Goal: Task Accomplishment & Management: Manage account settings

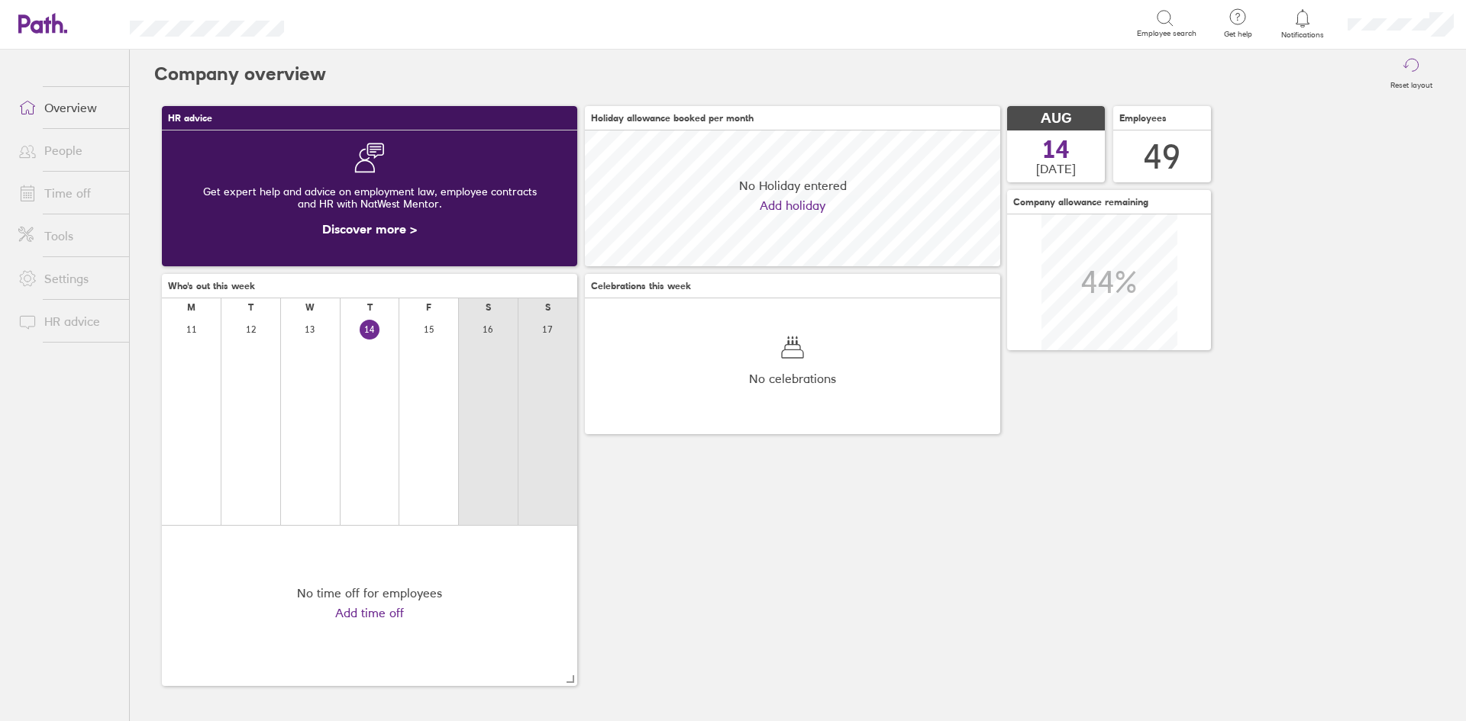
scroll to position [136, 415]
click at [98, 166] on link "People" at bounding box center [67, 150] width 123 height 31
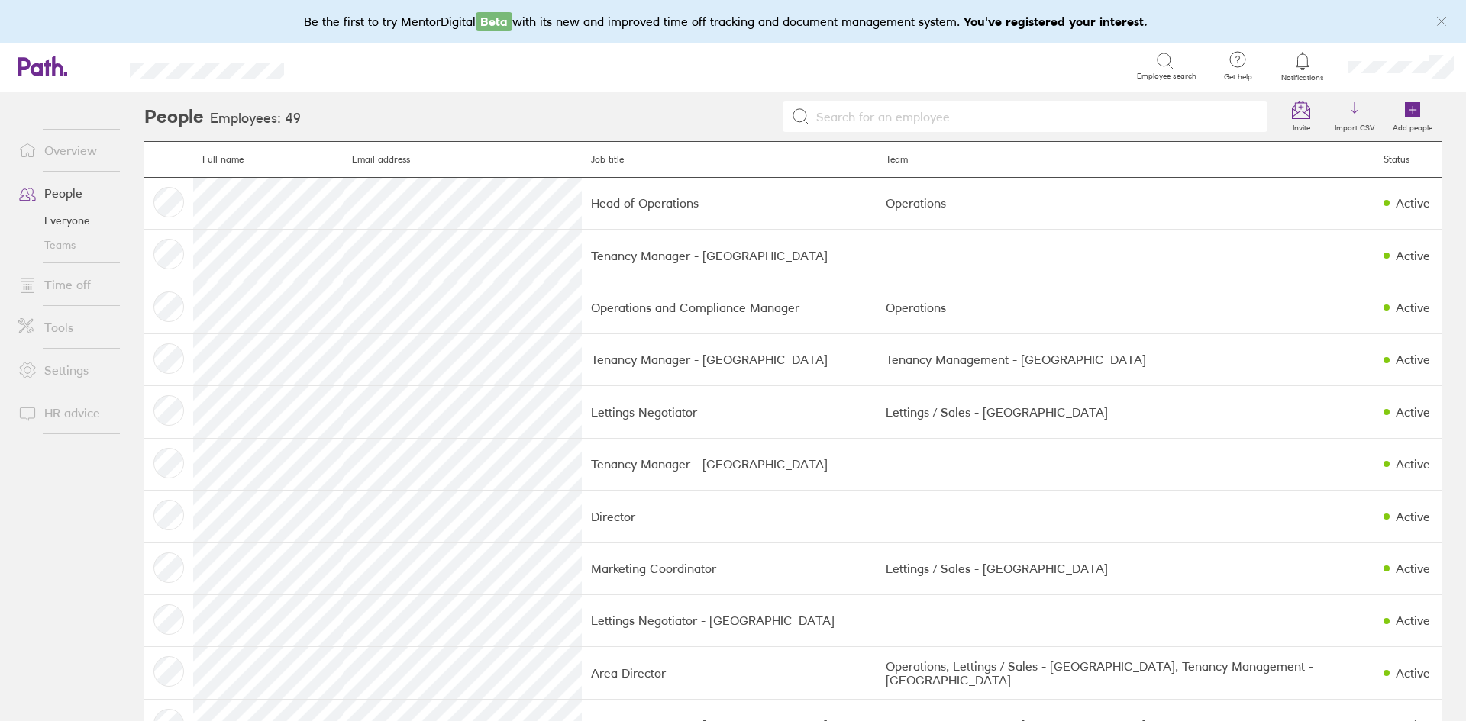
click at [47, 331] on link "Tools" at bounding box center [67, 327] width 123 height 31
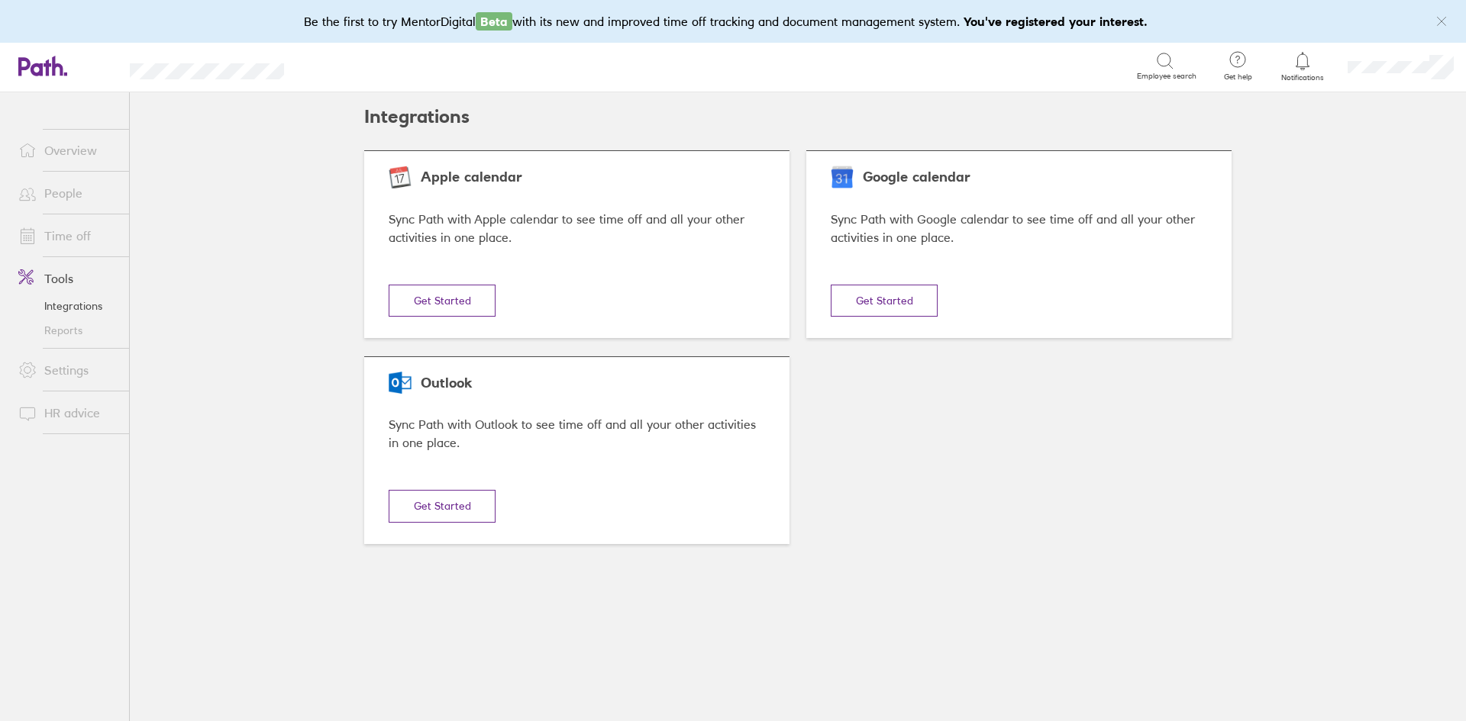
click at [76, 238] on link "Time off" at bounding box center [67, 236] width 123 height 31
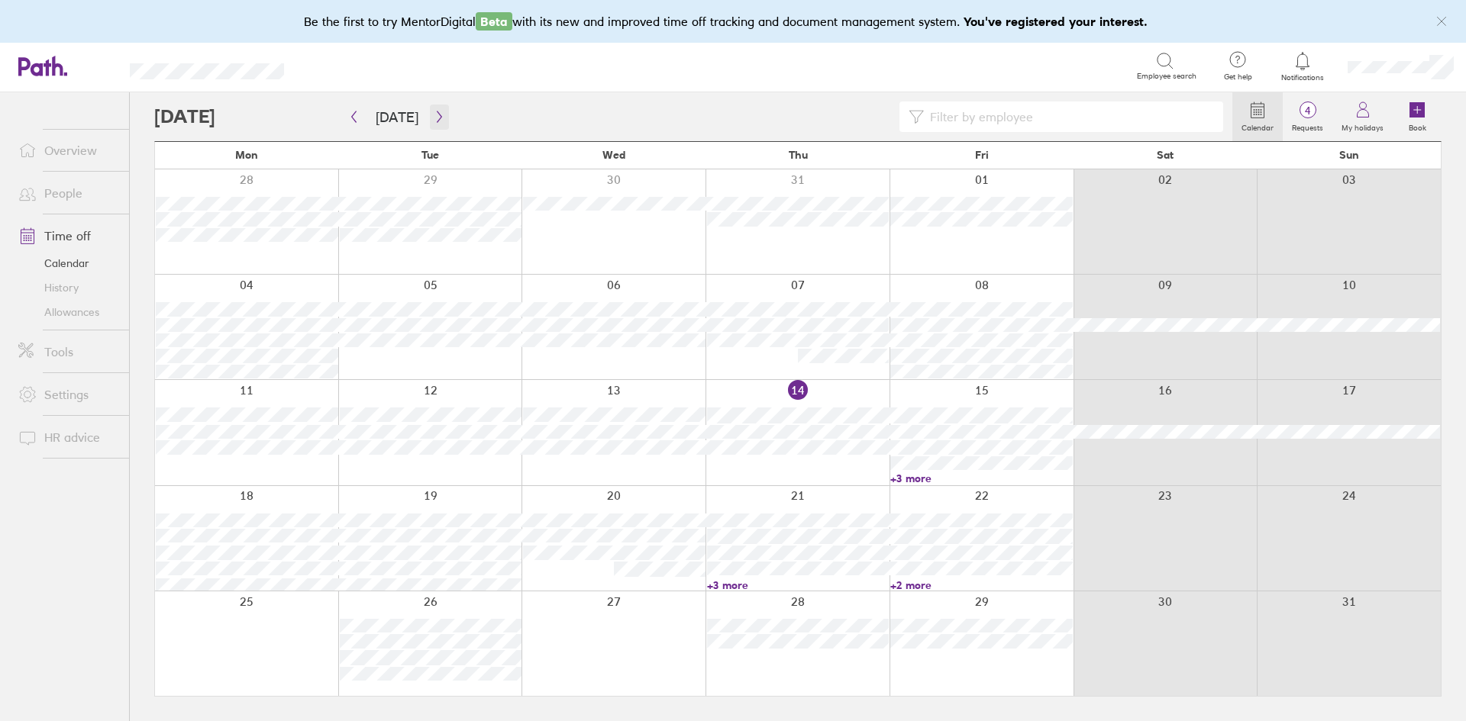
click at [434, 115] on icon "button" at bounding box center [439, 117] width 11 height 12
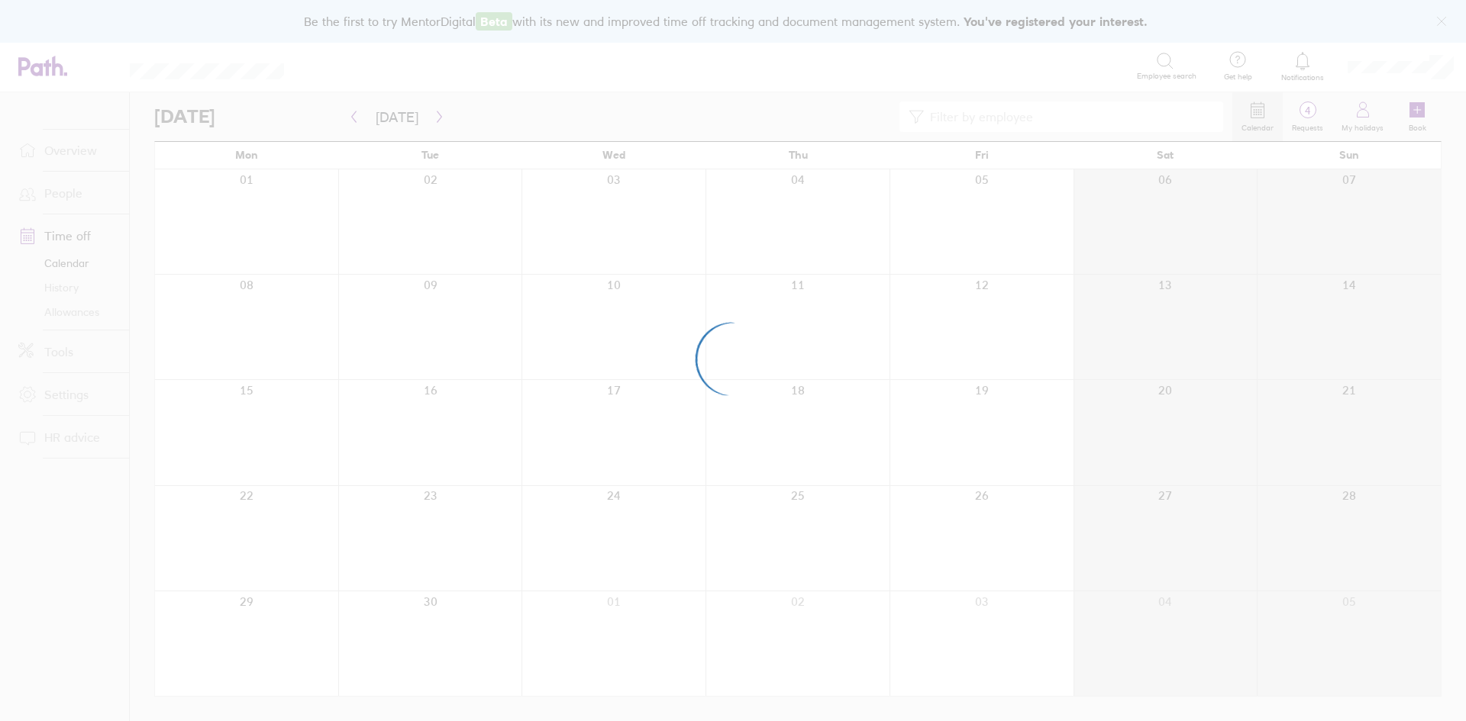
click at [356, 120] on div at bounding box center [733, 360] width 1466 height 721
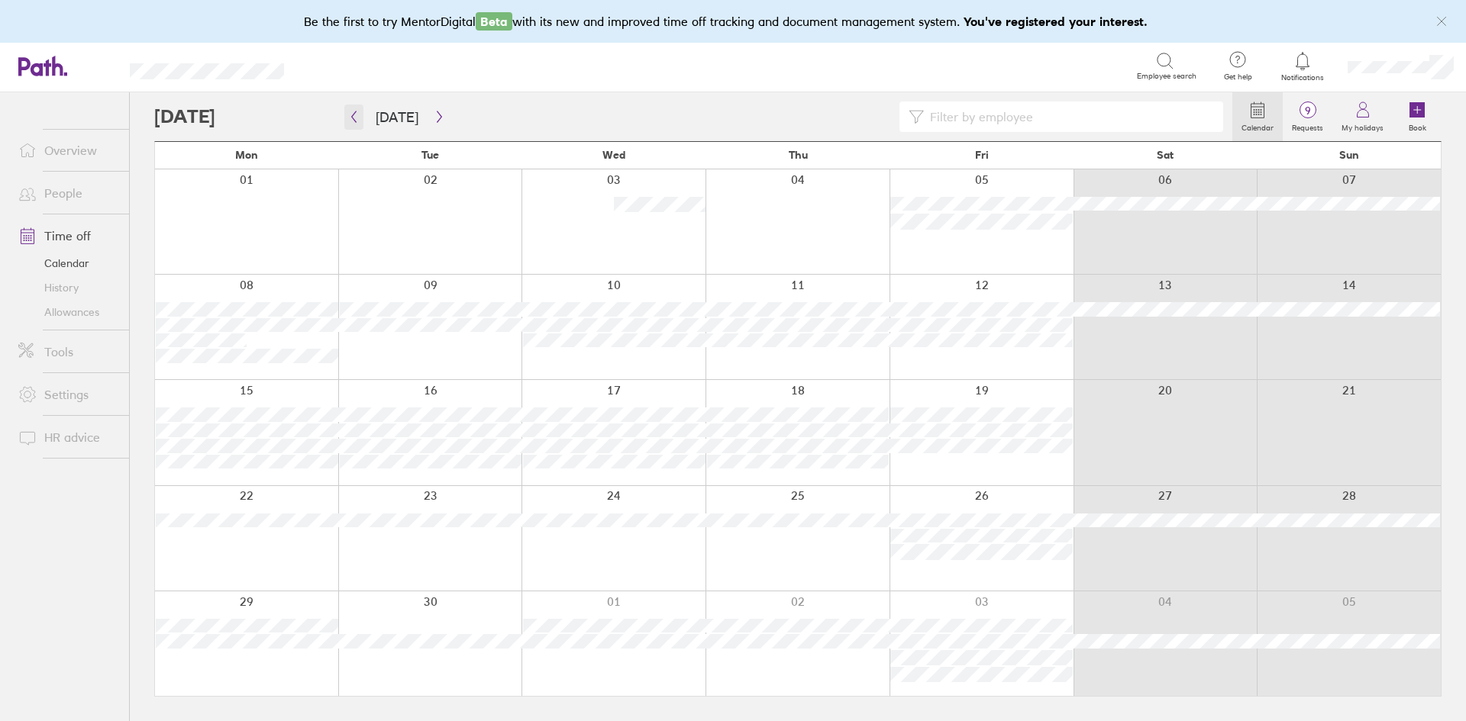
click at [347, 110] on button "button" at bounding box center [353, 117] width 19 height 25
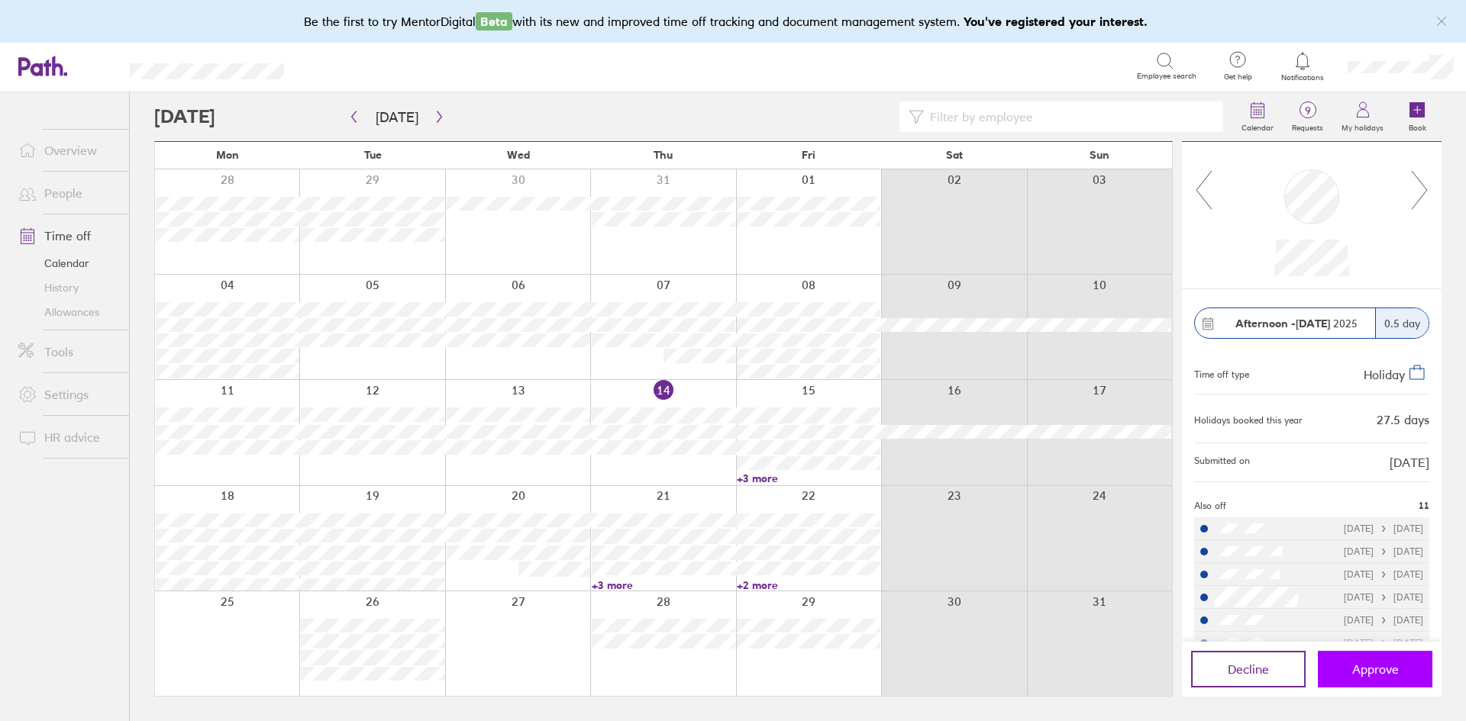
click at [1361, 660] on button "Approve" at bounding box center [1375, 669] width 115 height 37
click at [934, 117] on input at bounding box center [1069, 116] width 290 height 29
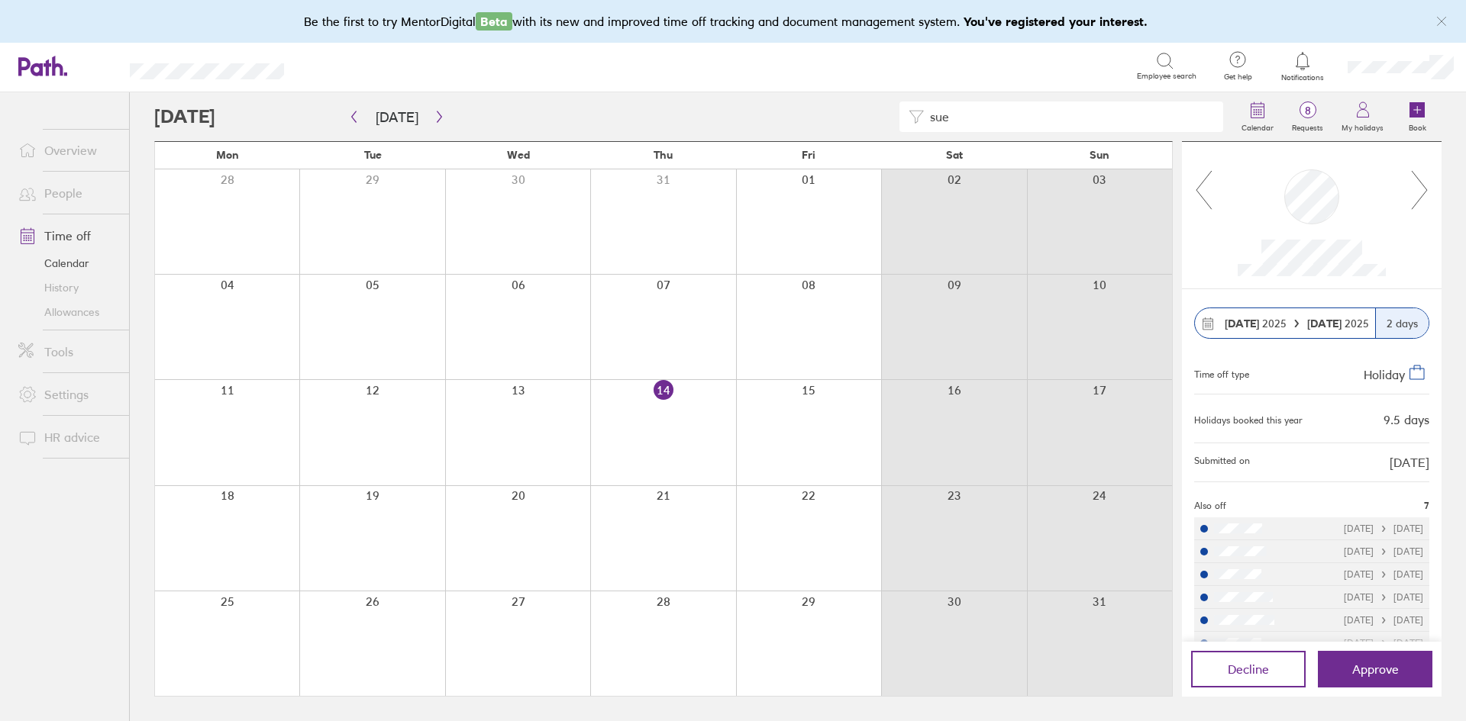
type input "sue"
click at [36, 195] on icon at bounding box center [27, 193] width 18 height 18
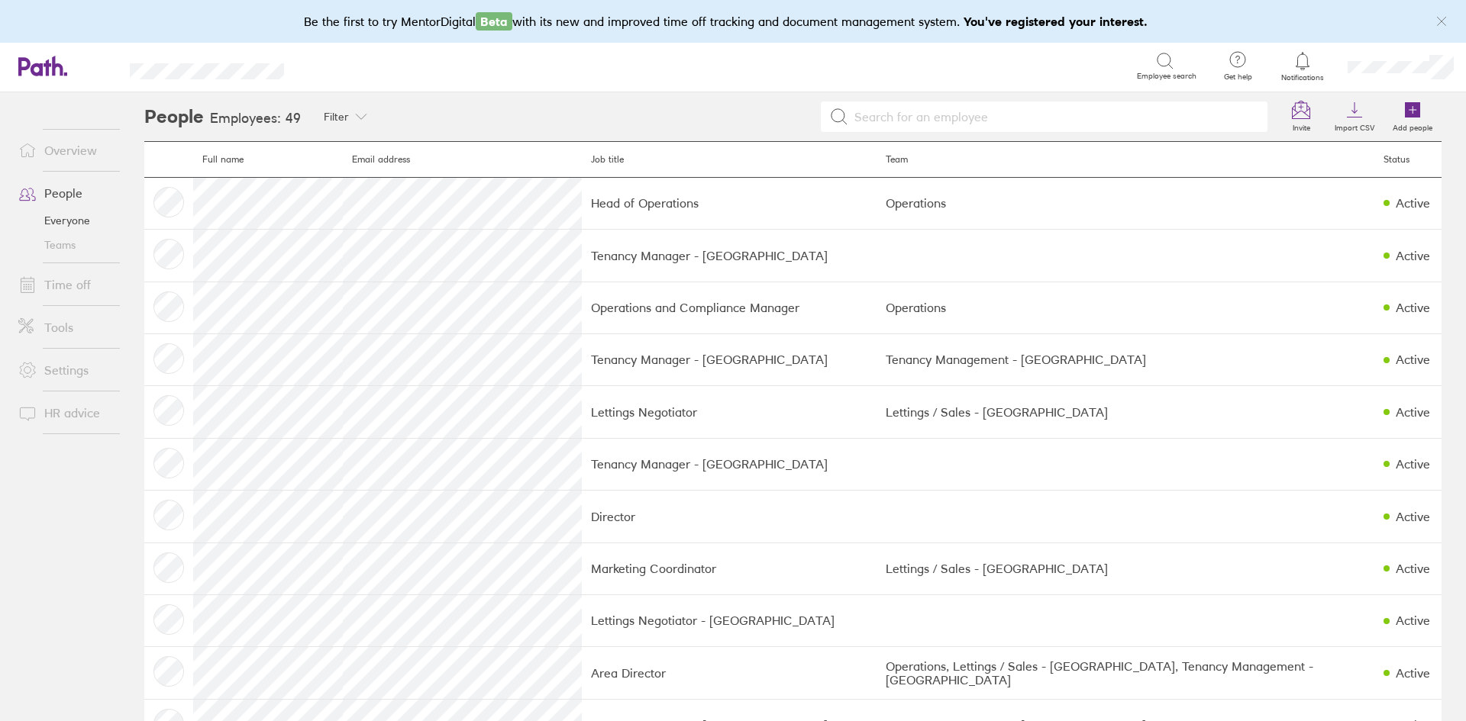
click at [1022, 112] on input at bounding box center [1053, 116] width 410 height 29
type input "sue"
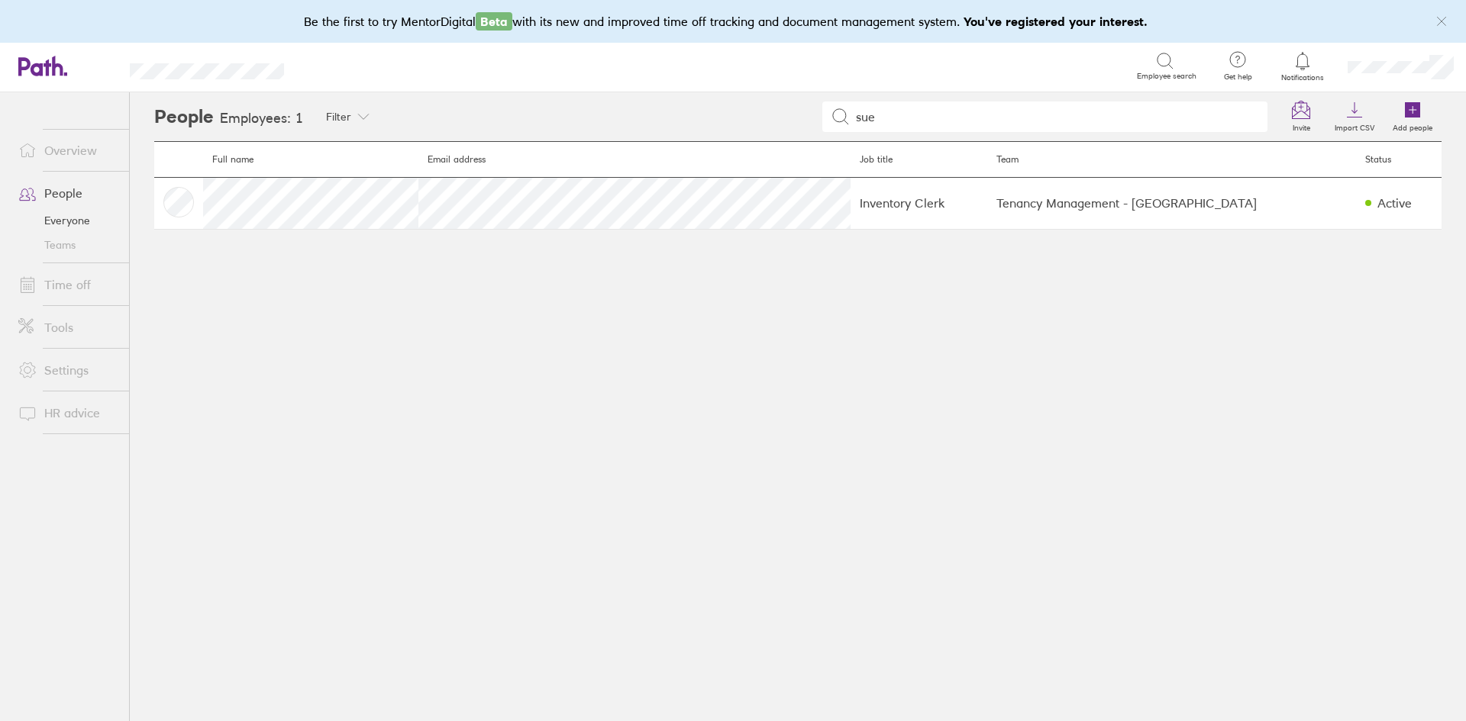
click at [602, 231] on main "Full name Email address Job title Team Status Inventory Clerk Tenancy Managemen…" at bounding box center [797, 431] width 1287 height 580
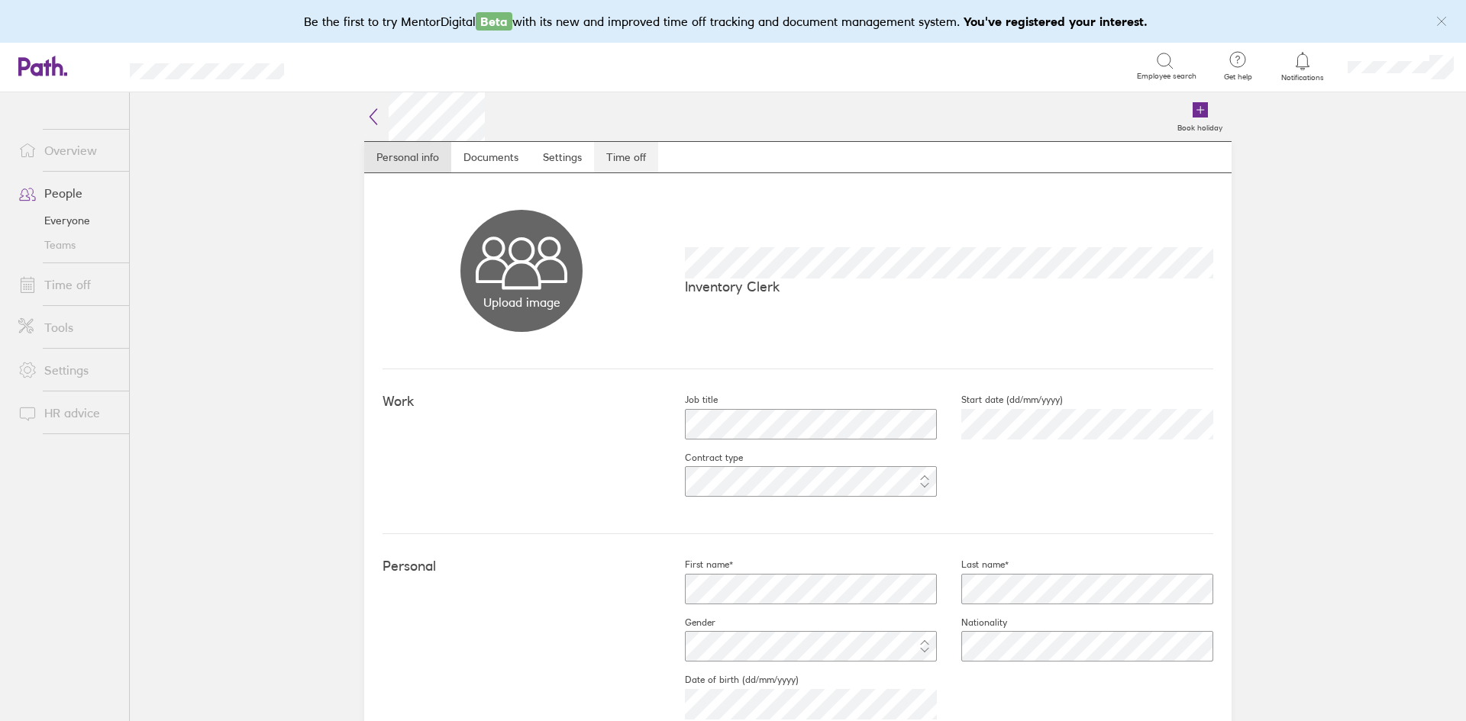
click at [647, 170] on link "Time off" at bounding box center [626, 157] width 64 height 31
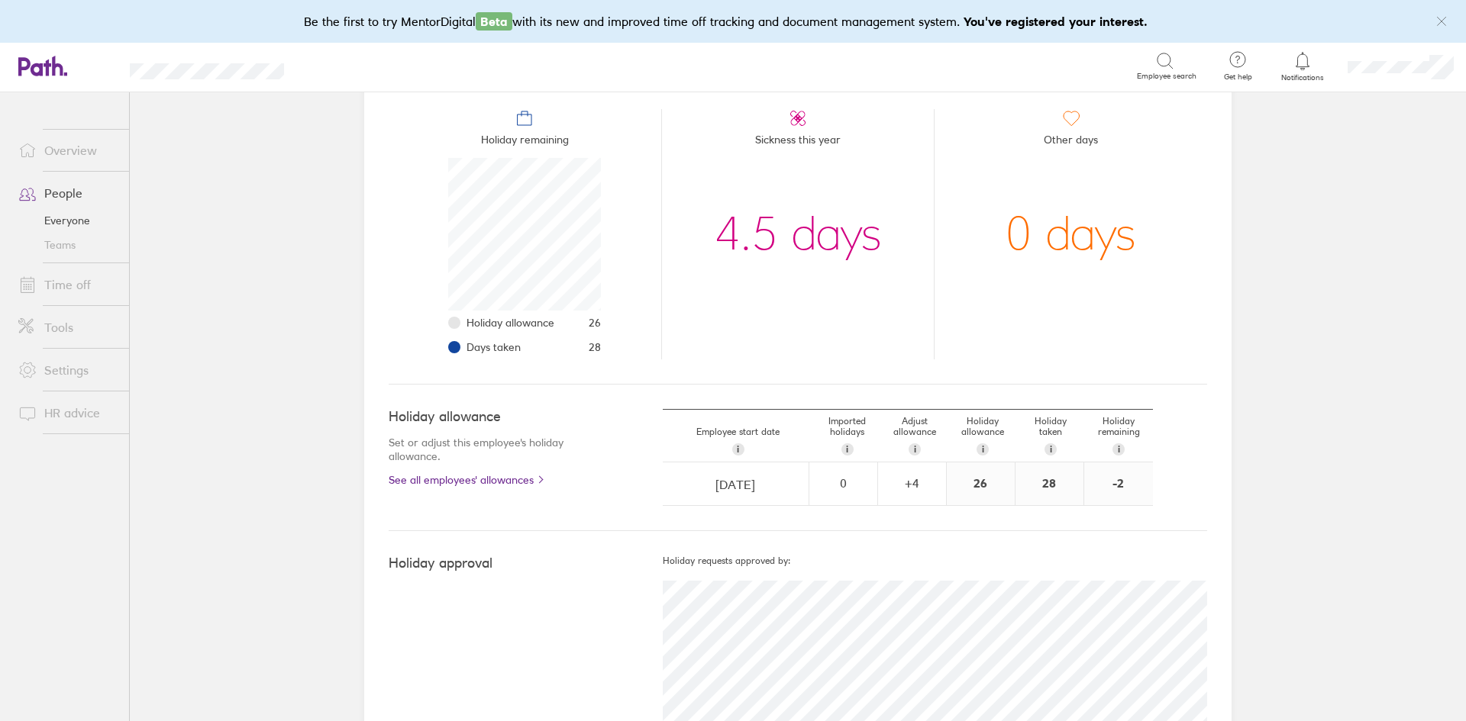
scroll to position [96, 0]
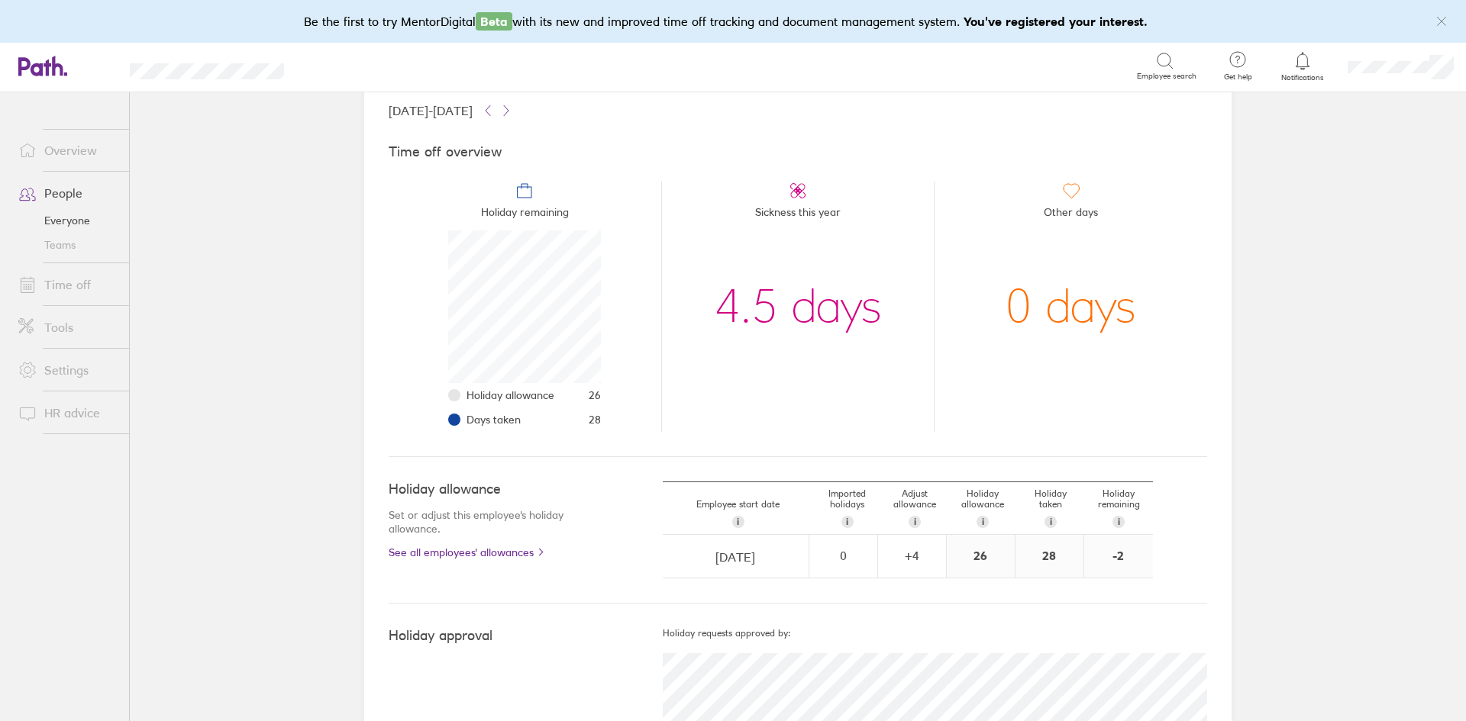
click at [63, 281] on link "Time off" at bounding box center [67, 284] width 123 height 31
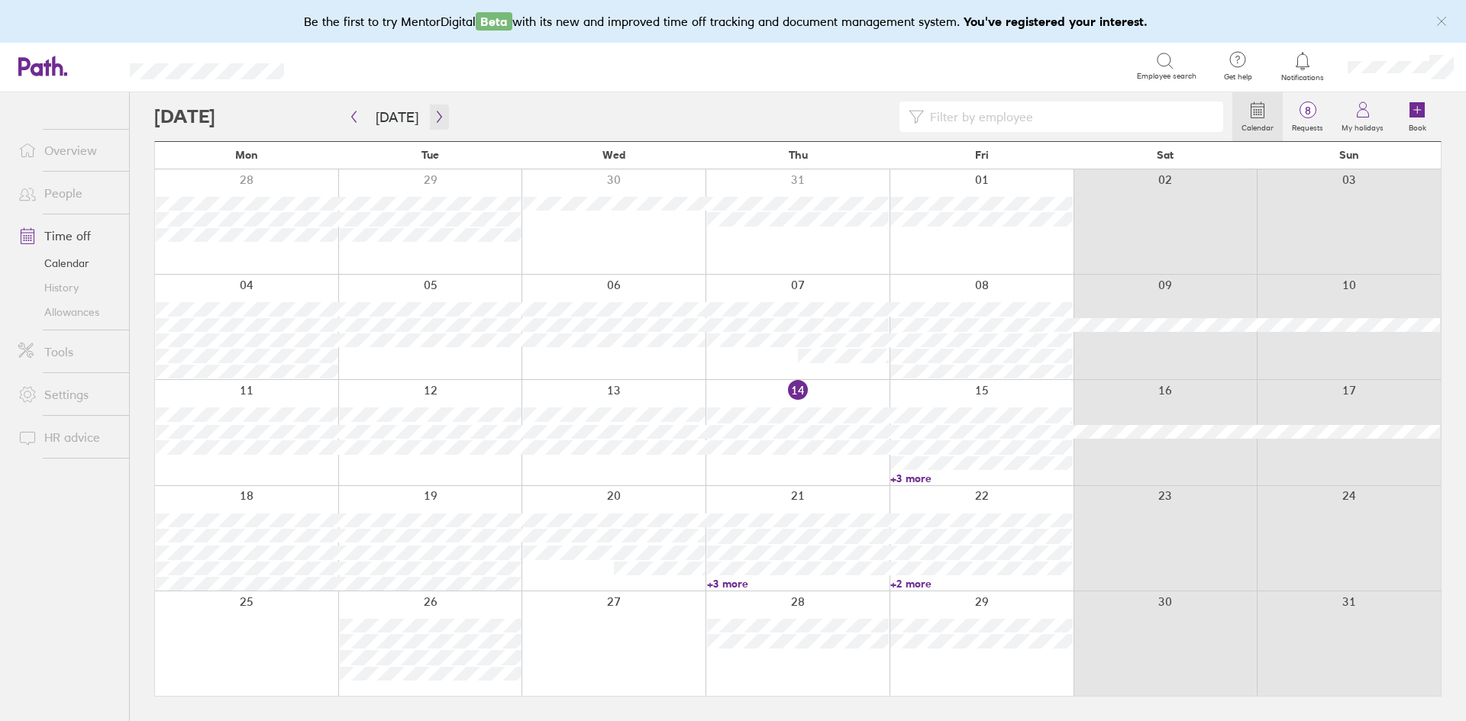
click at [434, 127] on button "button" at bounding box center [439, 117] width 19 height 25
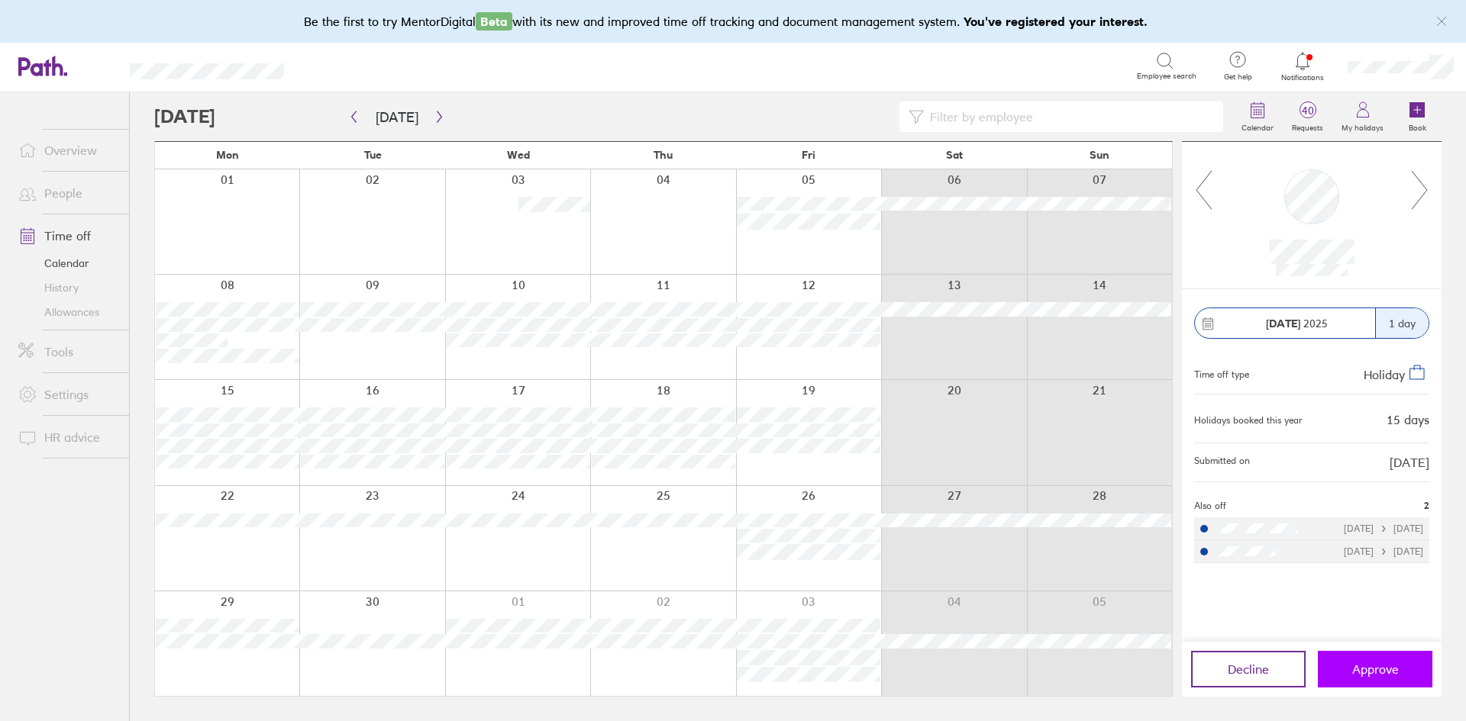
click at [1380, 663] on span "Approve" at bounding box center [1375, 670] width 47 height 14
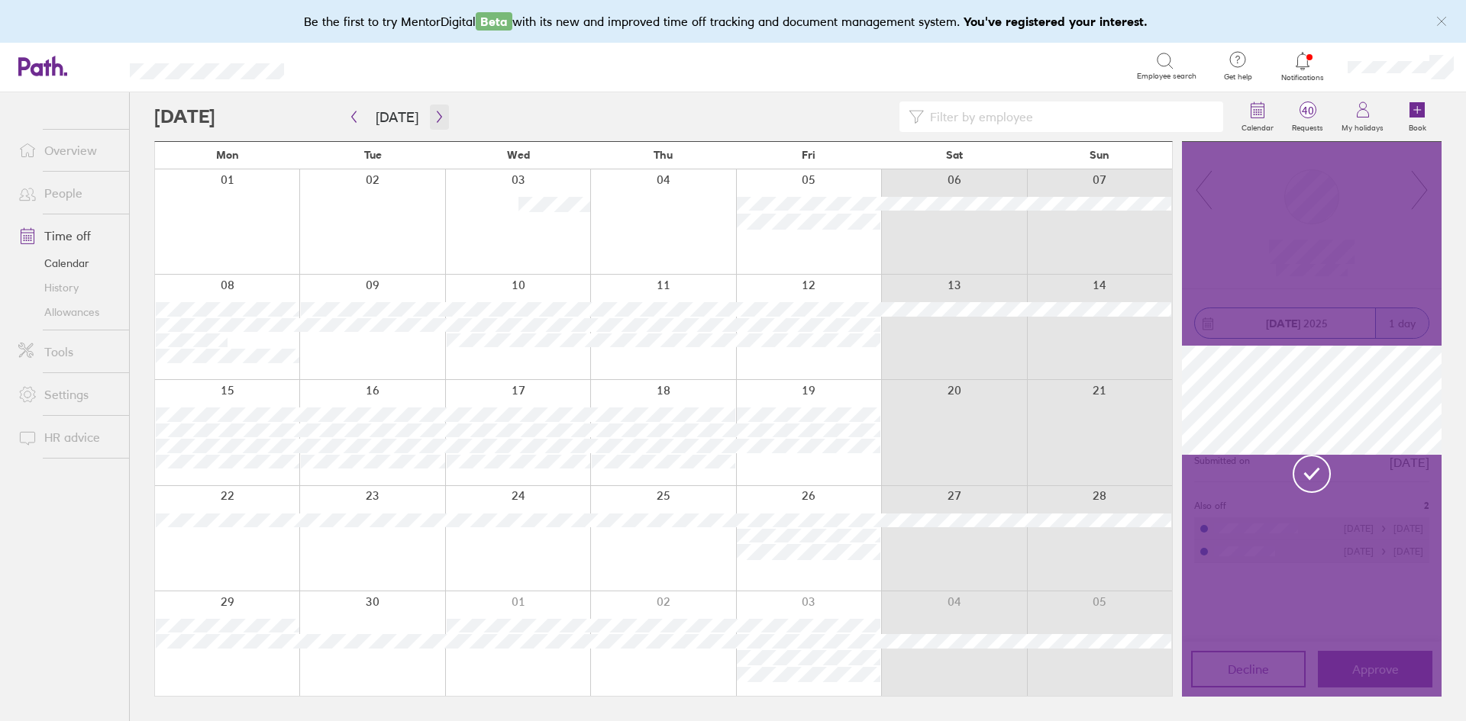
click at [434, 121] on icon "button" at bounding box center [439, 117] width 11 height 12
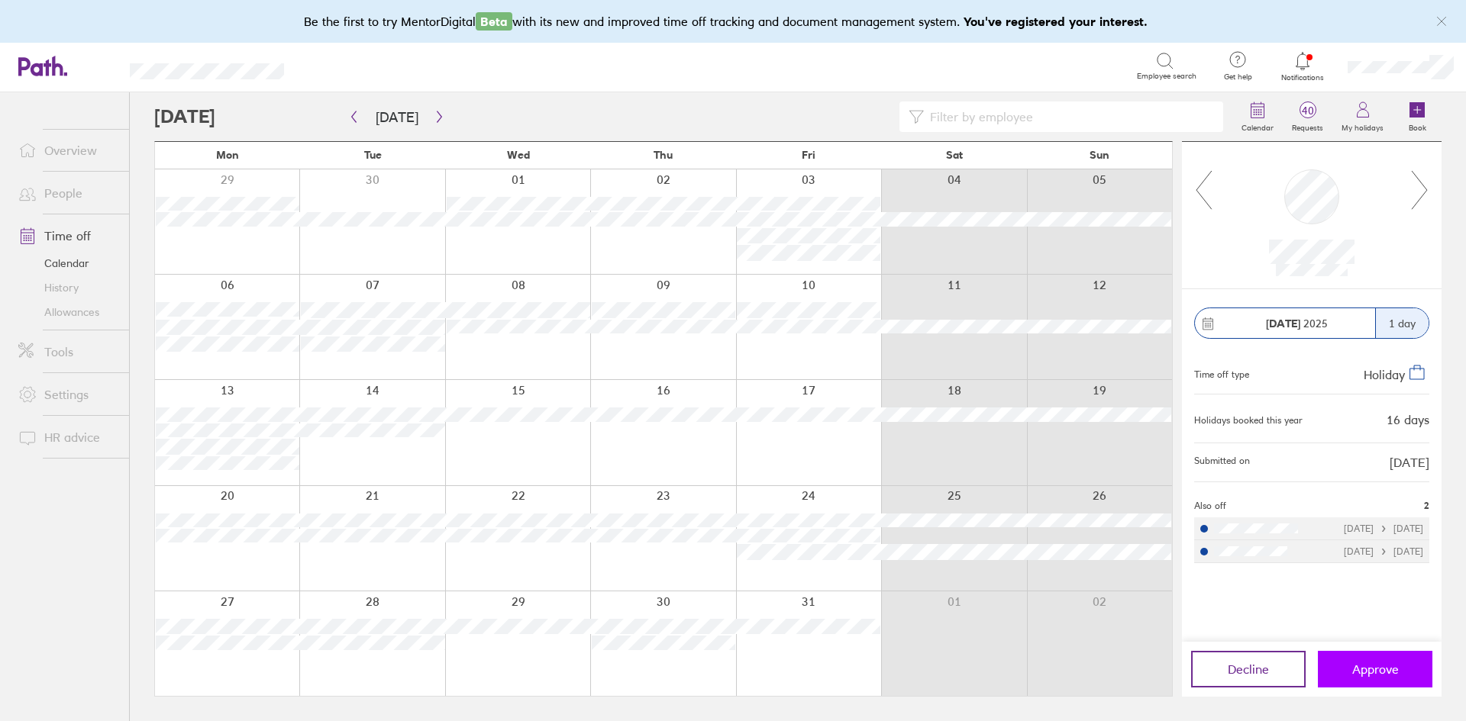
click at [1389, 664] on span "Approve" at bounding box center [1375, 670] width 47 height 14
click at [1376, 683] on button "Approve" at bounding box center [1375, 669] width 115 height 37
click at [1373, 660] on button "Approve" at bounding box center [1375, 669] width 115 height 37
click at [441, 115] on button "button" at bounding box center [439, 117] width 19 height 25
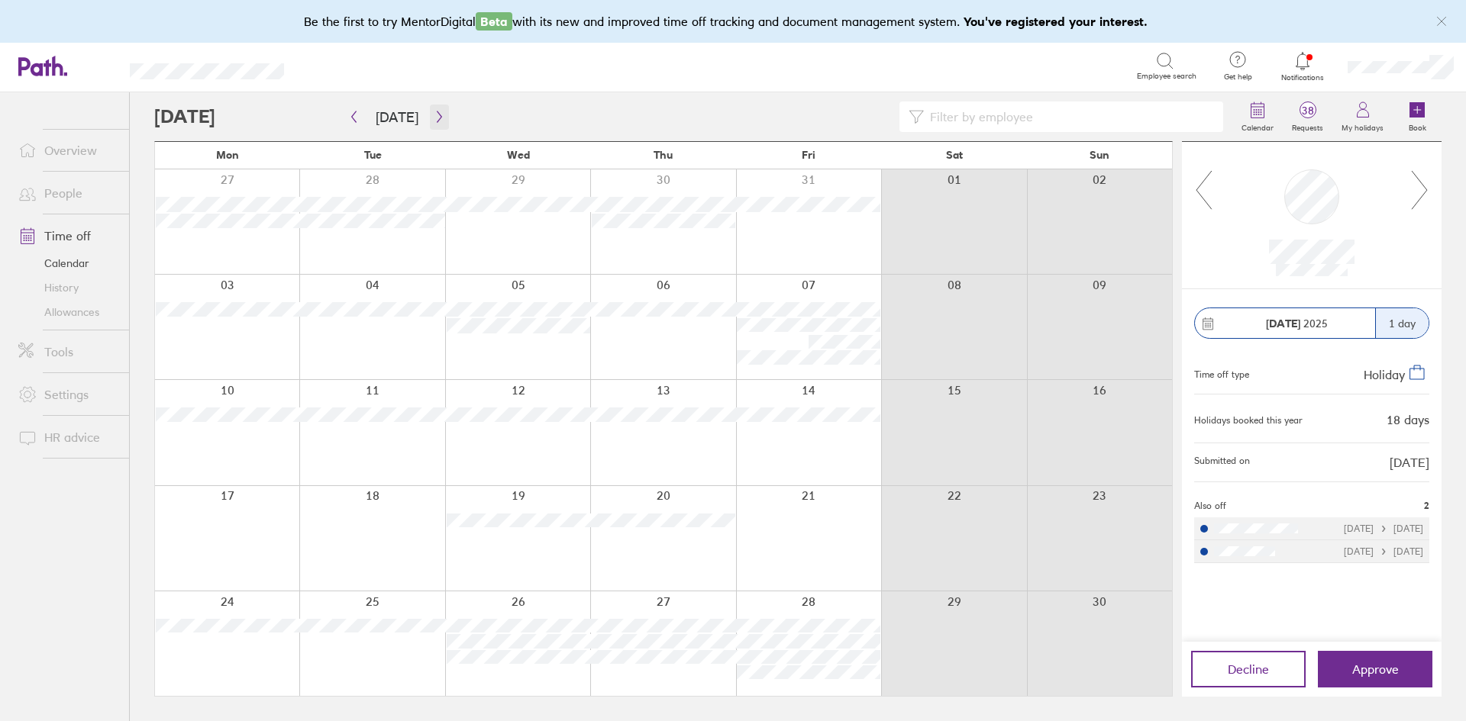
click at [441, 115] on button "button" at bounding box center [439, 117] width 19 height 25
